Goal: Contribute content: Add original content to the website for others to see

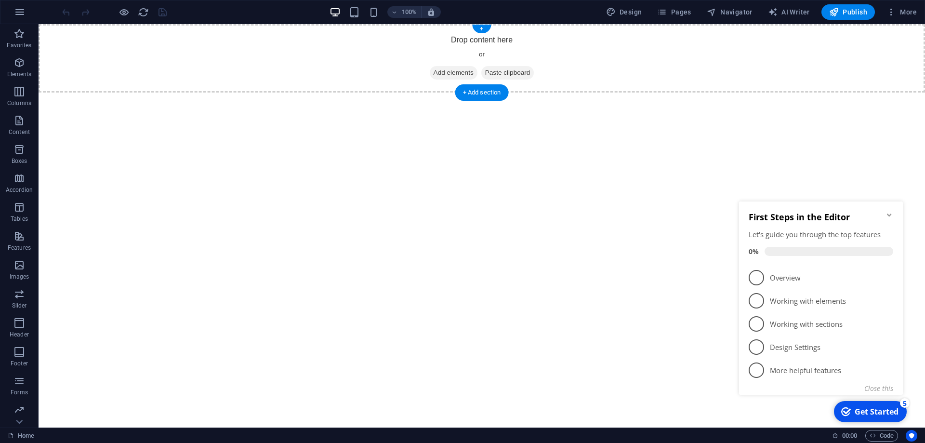
click at [889, 91] on div "Drop content here or Add elements Paste clipboard" at bounding box center [482, 58] width 887 height 68
drag, startPoint x: 677, startPoint y: 9, endPoint x: 675, endPoint y: 22, distance: 13.1
click at [677, 9] on span "Pages" at bounding box center [674, 12] width 34 height 10
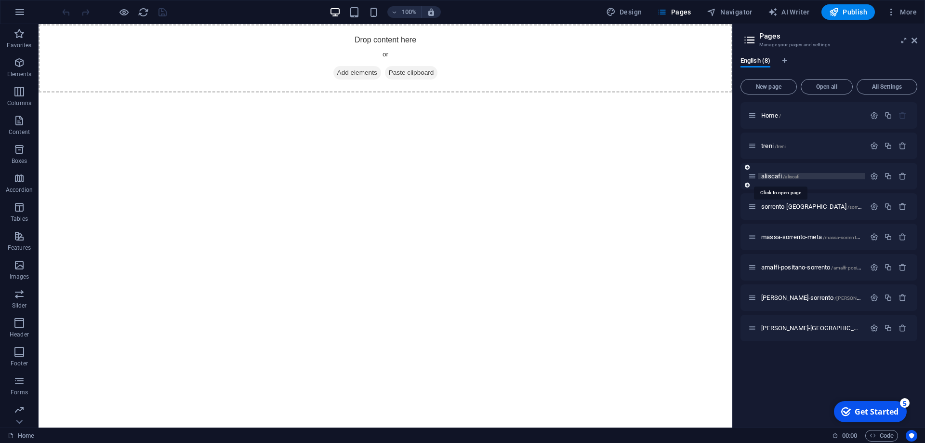
click at [772, 175] on span "aliscafi /aliscafi" at bounding box center [780, 175] width 38 height 7
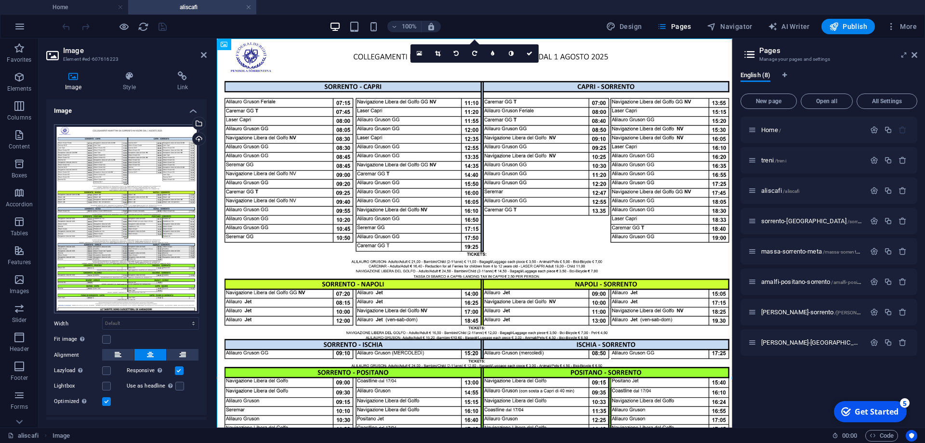
click at [134, 171] on div "Drag files here, click to choose files or select files from Files or our free s…" at bounding box center [126, 218] width 145 height 189
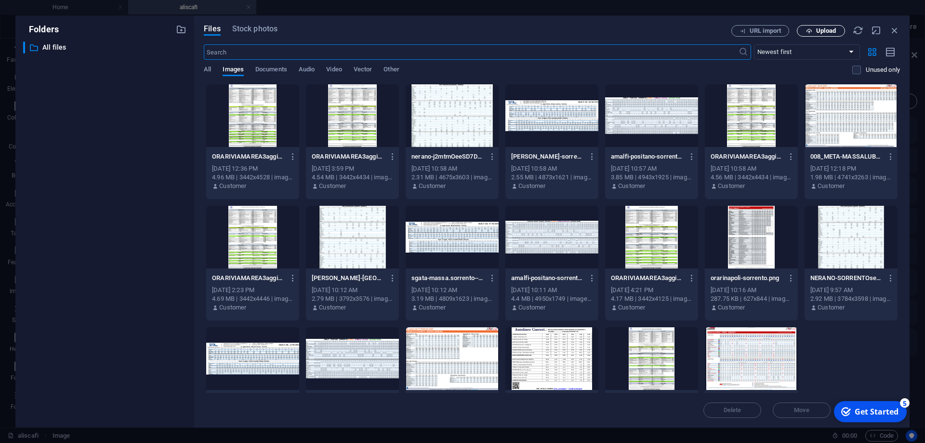
click at [830, 33] on span "Upload" at bounding box center [826, 31] width 20 height 6
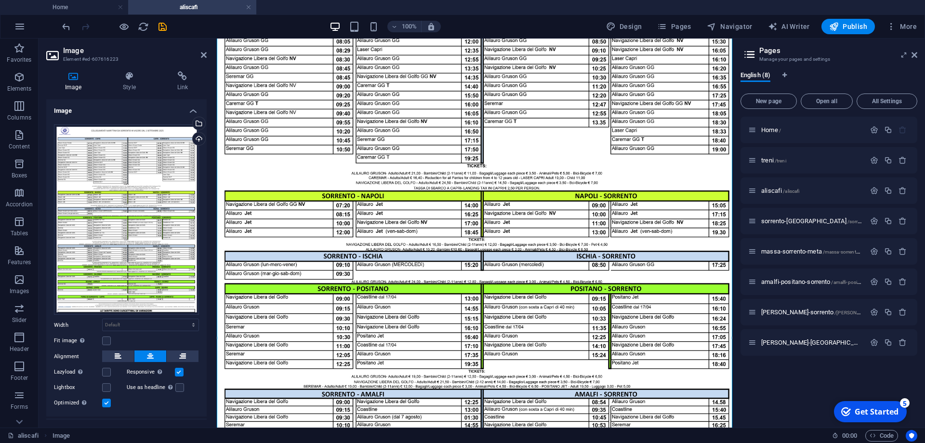
scroll to position [98, 0]
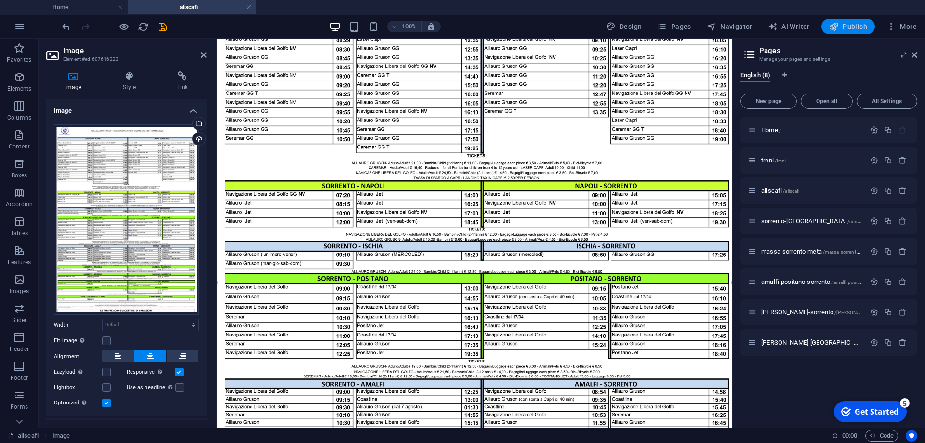
click at [845, 24] on span "Publish" at bounding box center [848, 27] width 38 height 10
